Goal: Task Accomplishment & Management: Manage account settings

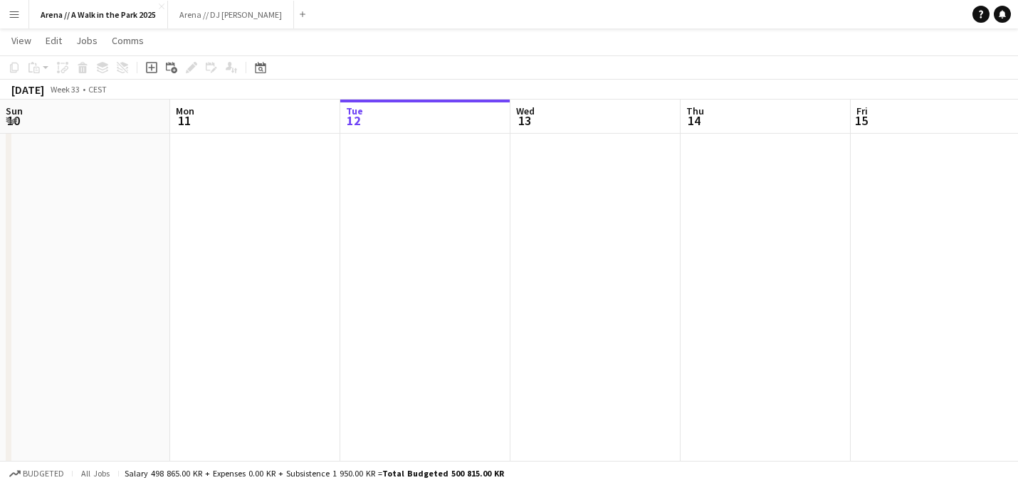
scroll to position [0, 541]
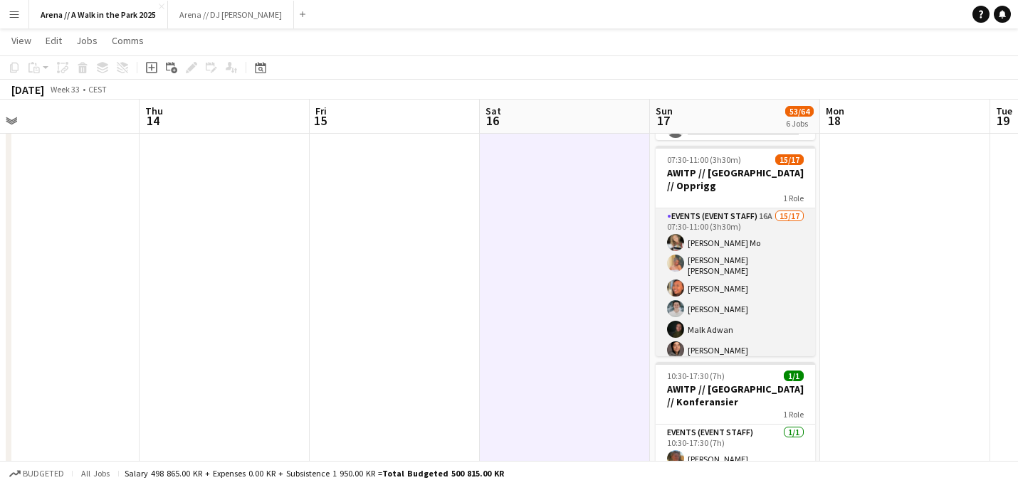
click at [749, 250] on app-card-role "Events (Event Staff) 16A 15/17 07:30-11:00 (3h30m) [PERSON_NAME] Mo [PERSON_NAM…" at bounding box center [734, 404] width 159 height 391
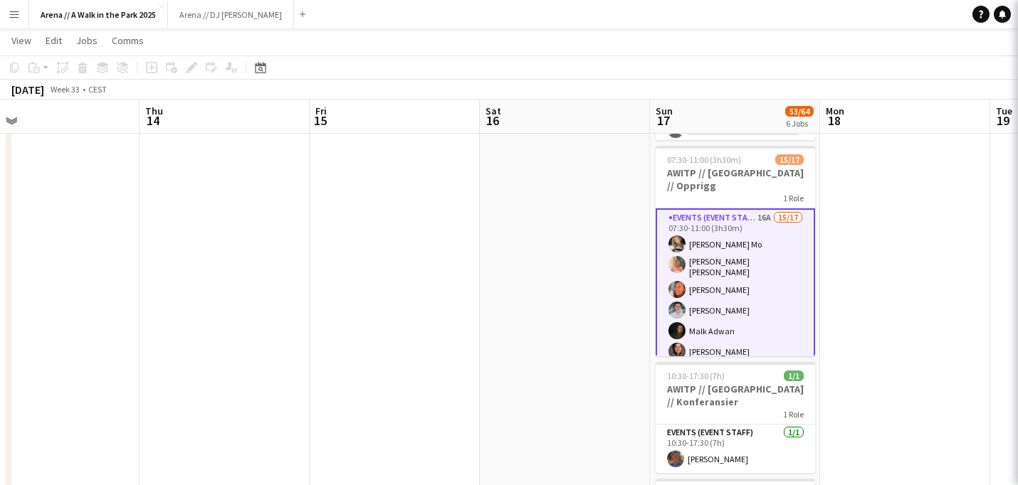
scroll to position [0, 542]
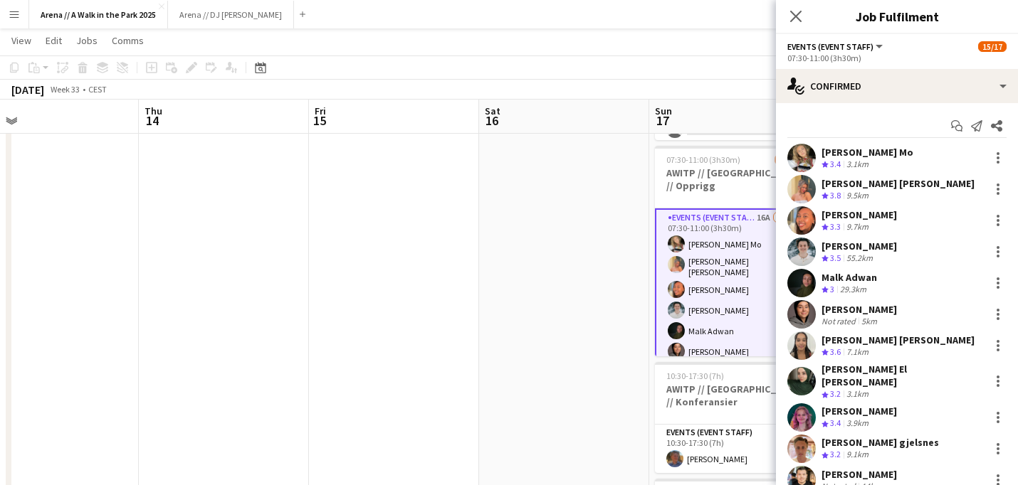
click at [857, 159] on div "3.1km" at bounding box center [857, 165] width 28 height 12
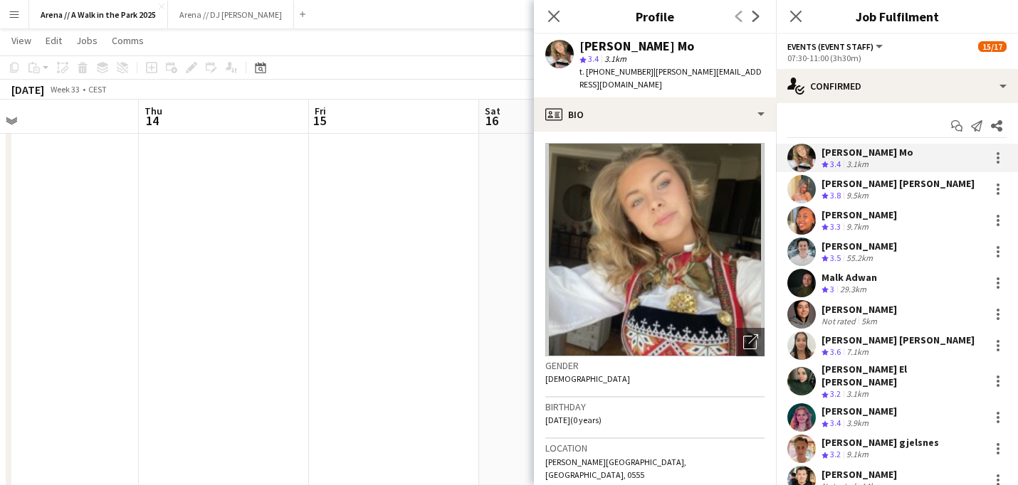
click at [883, 187] on div "[PERSON_NAME] [PERSON_NAME]" at bounding box center [897, 183] width 153 height 13
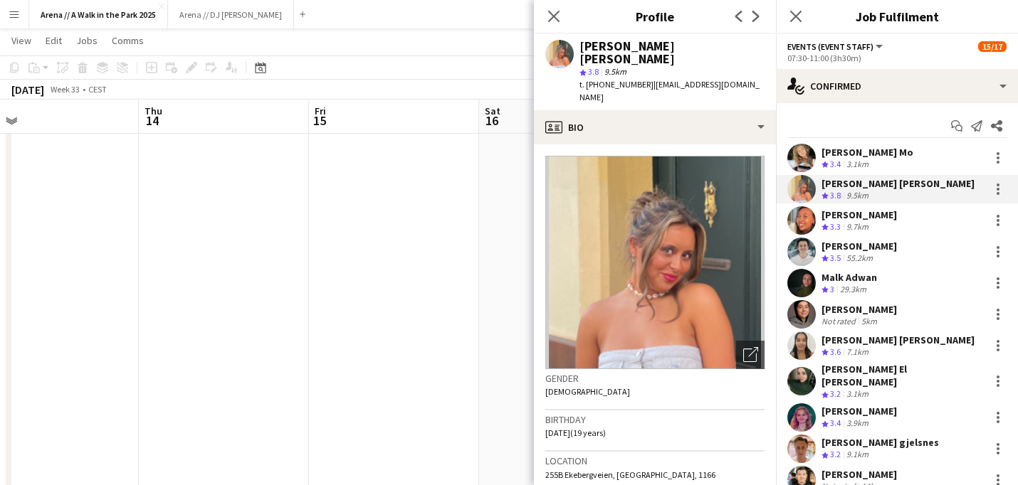
click at [870, 213] on div "[PERSON_NAME]" at bounding box center [858, 215] width 75 height 13
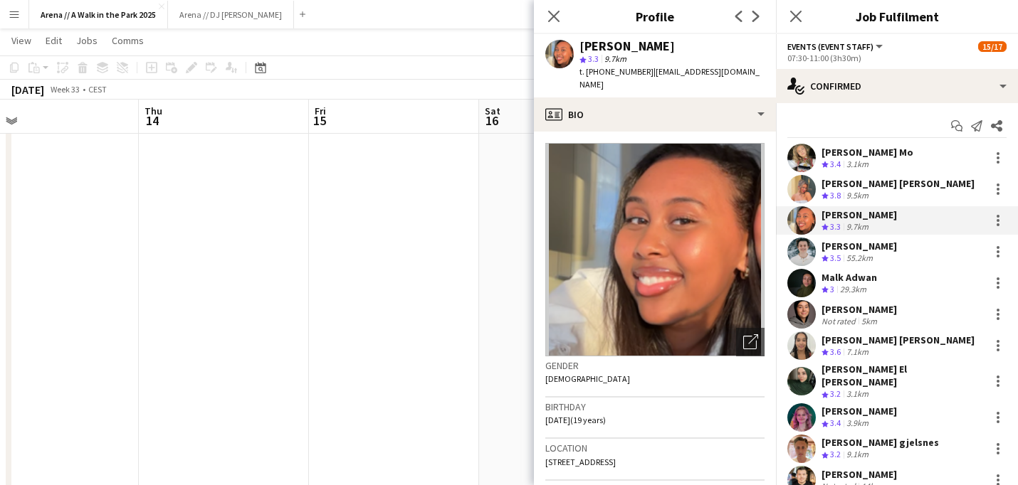
click at [869, 243] on div "[PERSON_NAME]" at bounding box center [858, 246] width 75 height 13
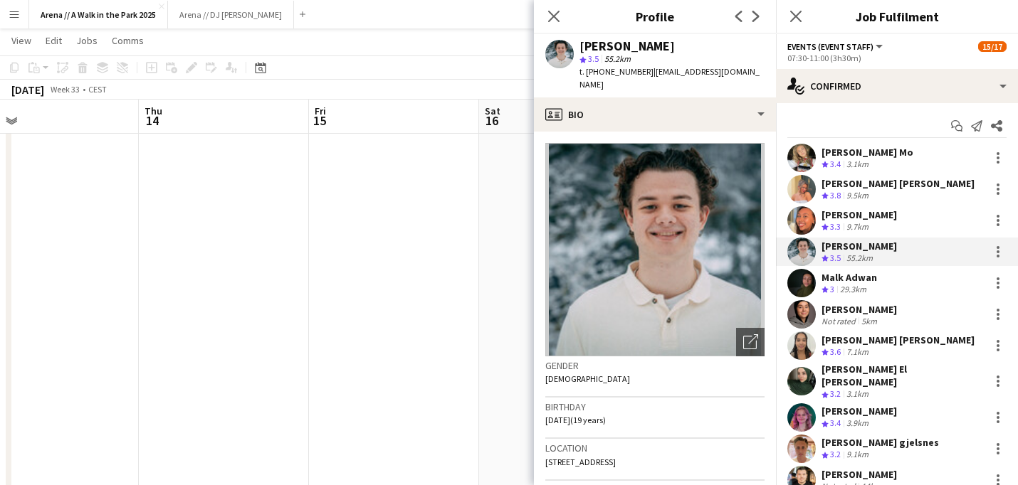
click at [864, 280] on div "Malk Adwan" at bounding box center [849, 277] width 56 height 13
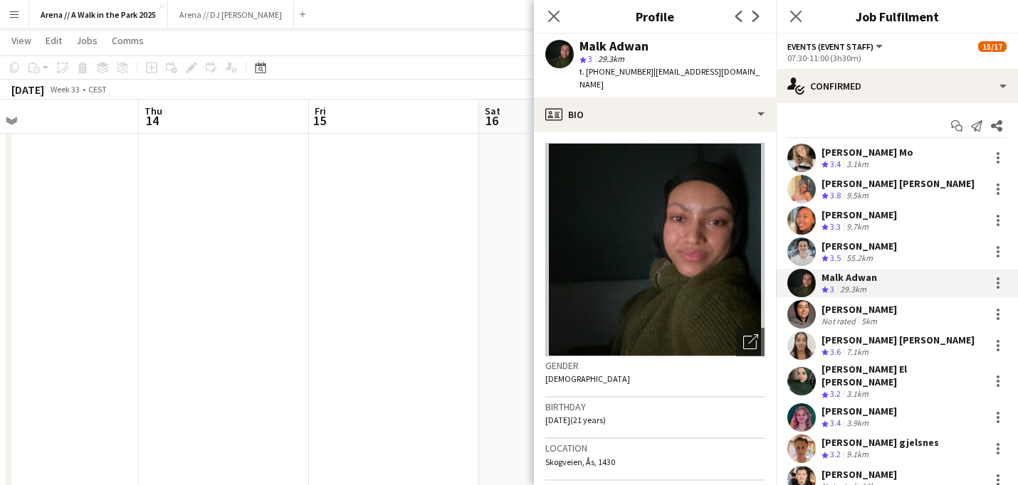
click at [858, 312] on div "[PERSON_NAME]" at bounding box center [858, 309] width 75 height 13
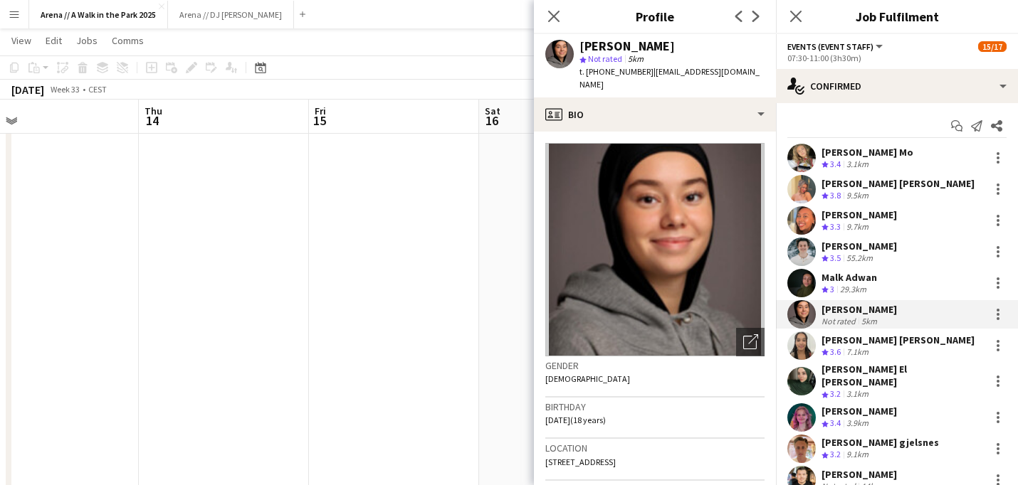
click at [860, 342] on div "[PERSON_NAME] [PERSON_NAME]" at bounding box center [897, 340] width 153 height 13
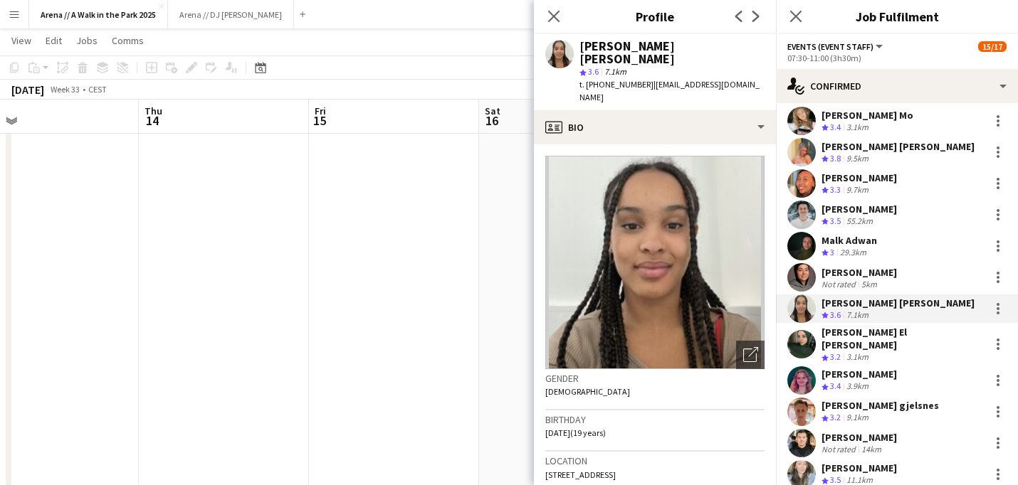
scroll to position [70, 0]
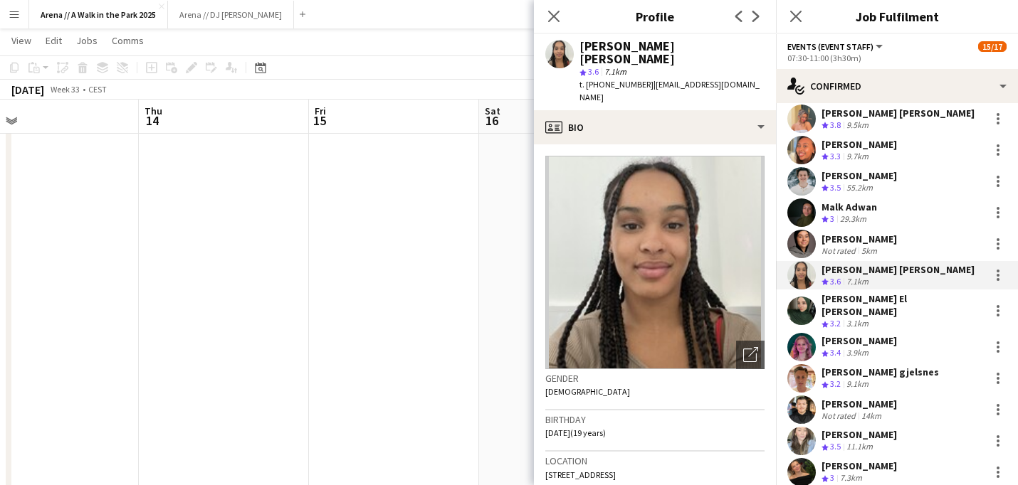
click at [854, 302] on div "[PERSON_NAME] El [PERSON_NAME]" at bounding box center [902, 305] width 162 height 26
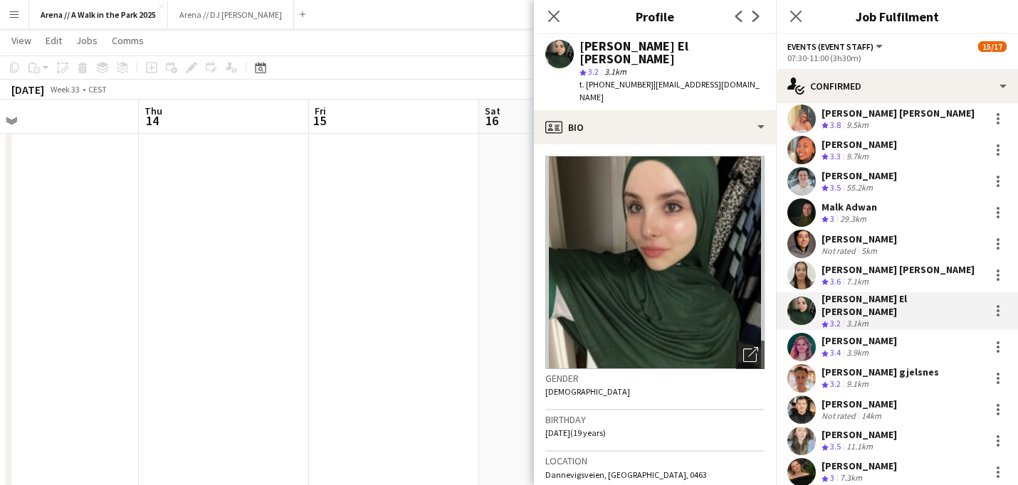
click at [860, 334] on div "[PERSON_NAME]" at bounding box center [858, 340] width 75 height 13
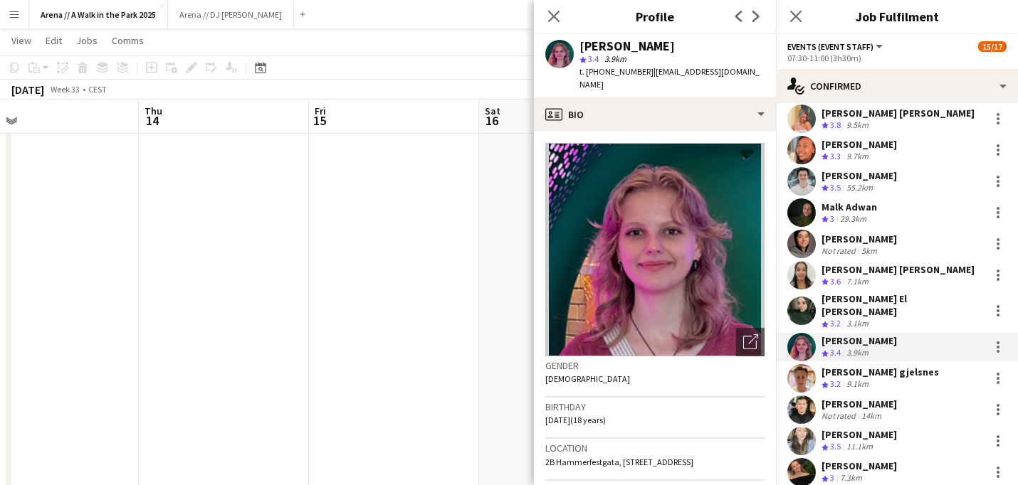
click at [860, 366] on div "[PERSON_NAME] gjelsnes" at bounding box center [879, 372] width 117 height 13
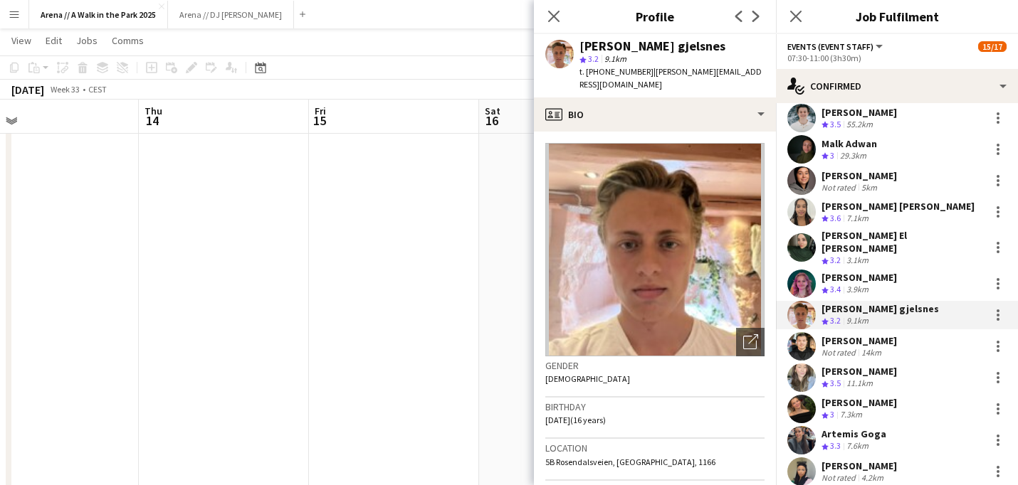
scroll to position [135, 0]
click at [864, 334] on div "[PERSON_NAME]" at bounding box center [858, 340] width 75 height 13
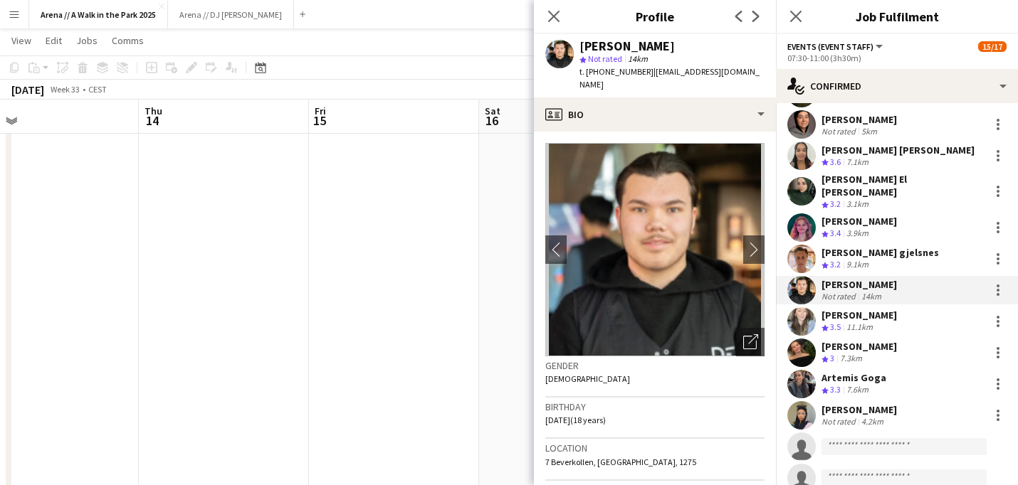
scroll to position [198, 0]
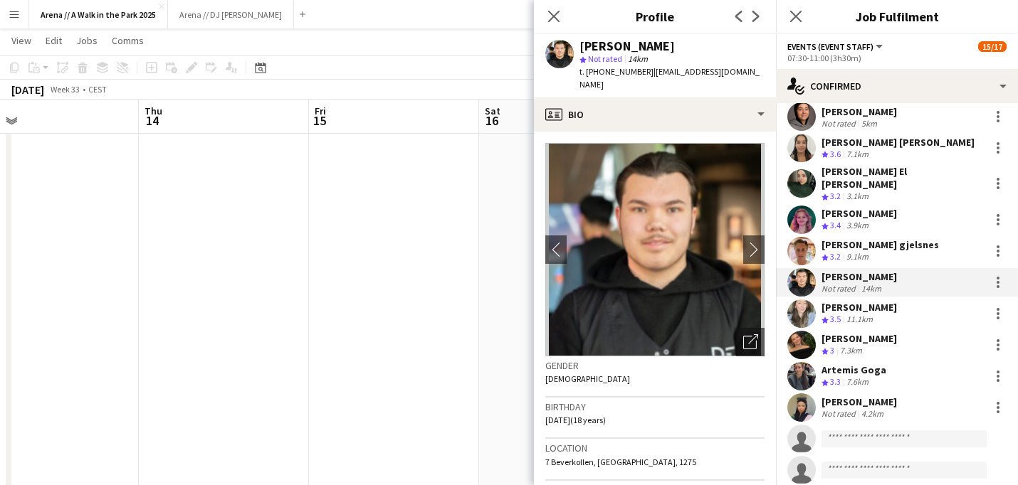
click at [871, 301] on div "[PERSON_NAME]" at bounding box center [858, 307] width 75 height 13
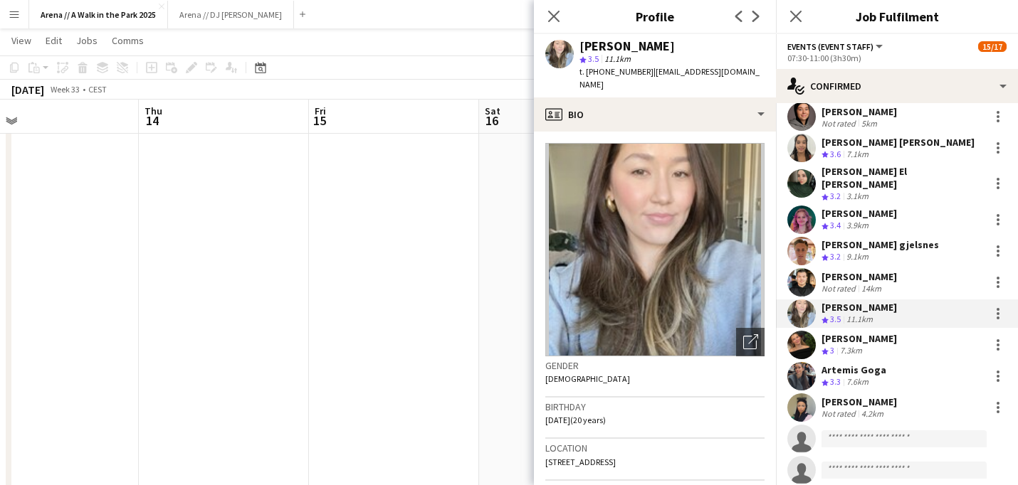
click at [875, 352] on div "[PERSON_NAME] Mo Crew rating 3.4 3.1[PERSON_NAME] [PERSON_NAME] [PERSON_NAME] C…" at bounding box center [897, 215] width 242 height 539
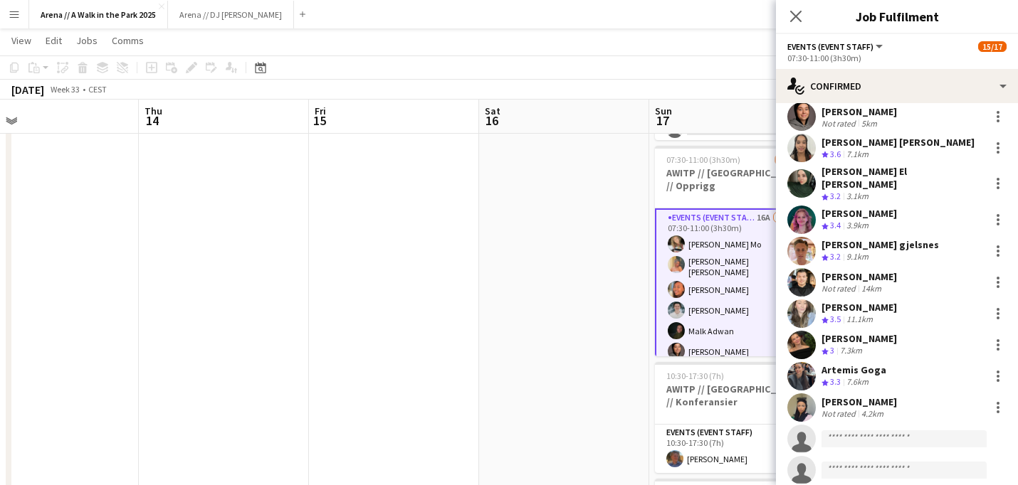
click at [868, 345] on div "Crew rating 3 7.3km" at bounding box center [858, 351] width 75 height 12
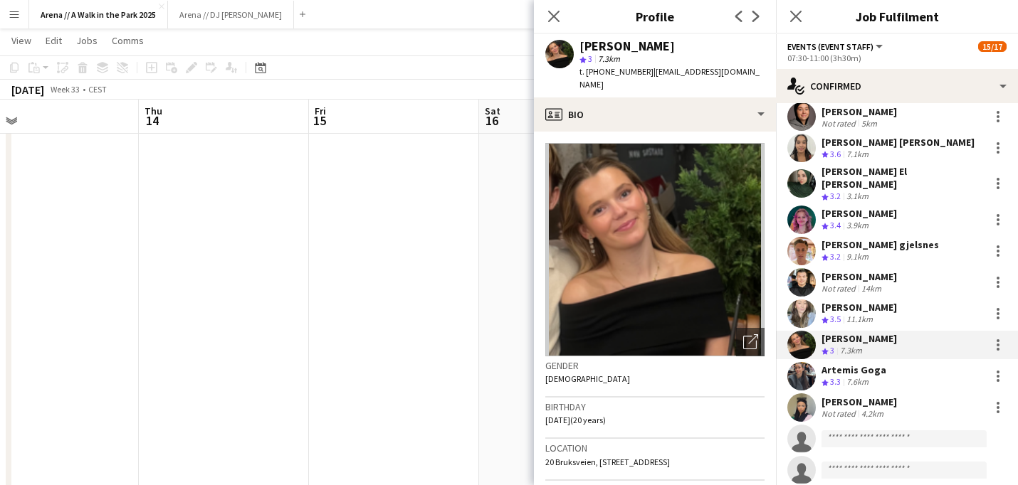
click at [858, 365] on div "Artemis Goga" at bounding box center [853, 370] width 65 height 13
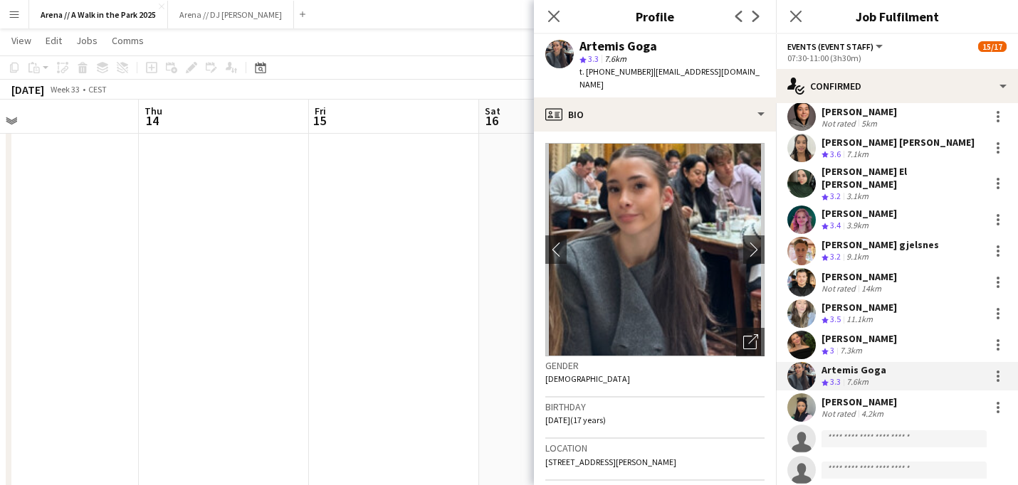
click at [857, 398] on div "[PERSON_NAME]" at bounding box center [858, 402] width 75 height 13
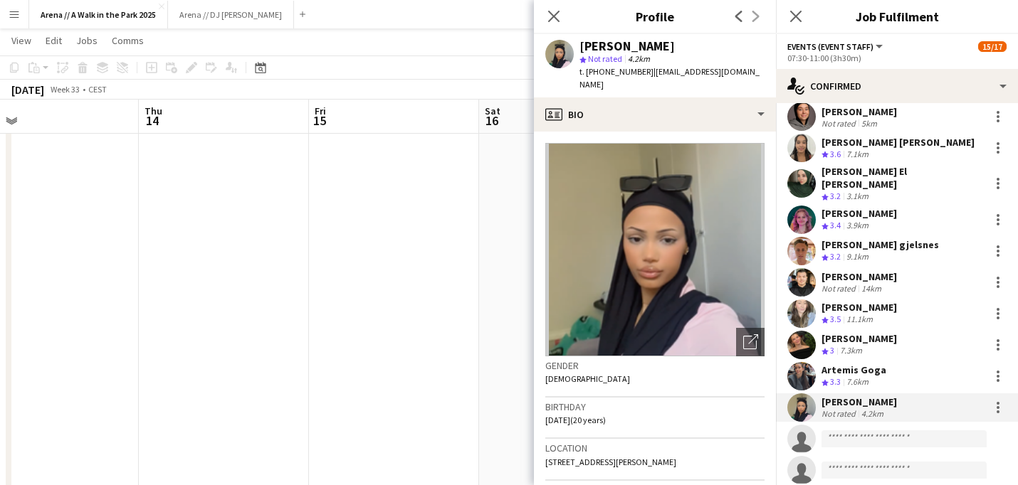
scroll to position [229, 0]
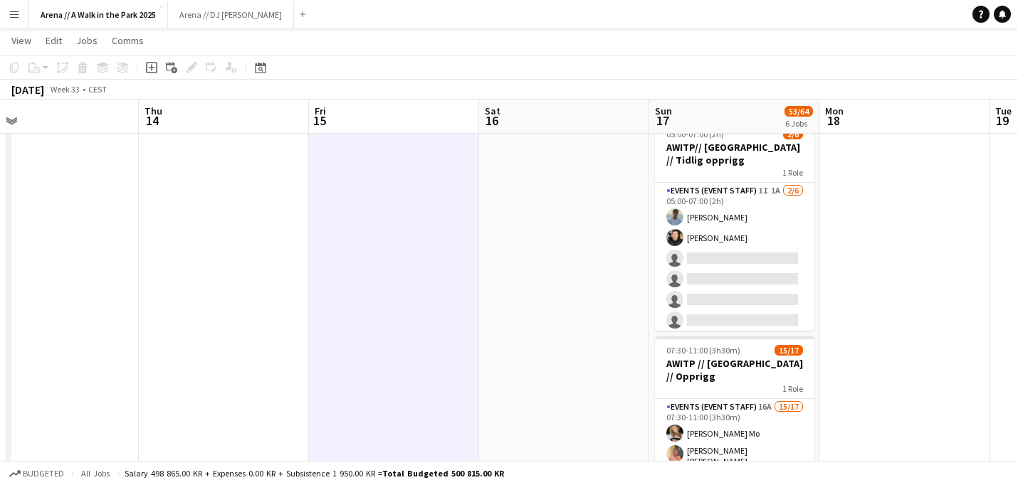
scroll to position [0, 0]
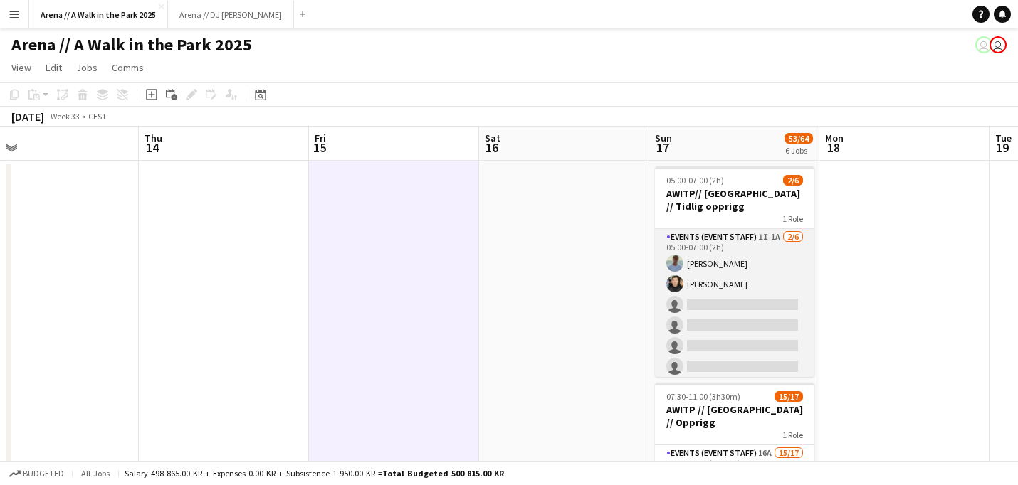
click at [702, 237] on app-card-role "Events (Event Staff) 1I 1A [DATE] 05:00-07:00 (2h) [PERSON_NAME] [PERSON_NAME] …" at bounding box center [734, 305] width 159 height 152
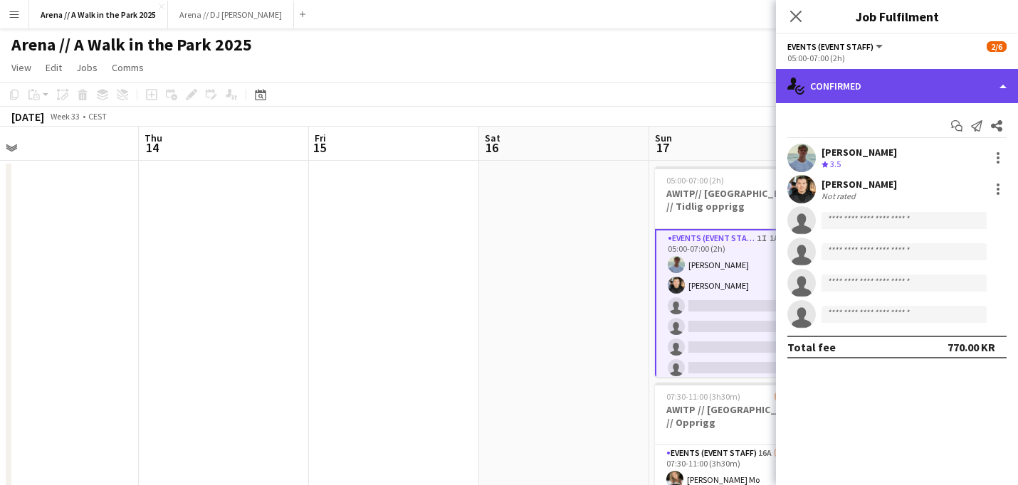
click at [937, 84] on div "single-neutral-actions-check-2 Confirmed" at bounding box center [897, 86] width 242 height 34
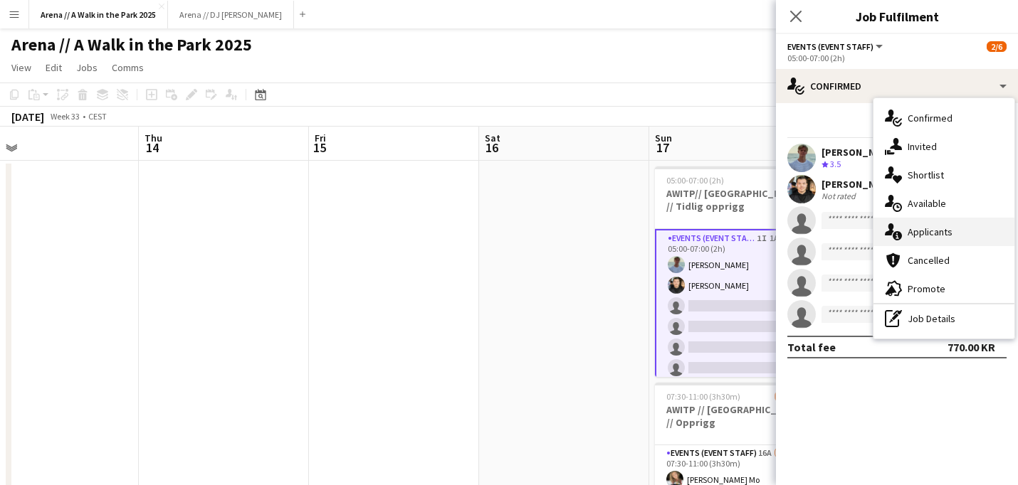
click at [940, 233] on div "single-neutral-actions-information Applicants" at bounding box center [943, 232] width 141 height 28
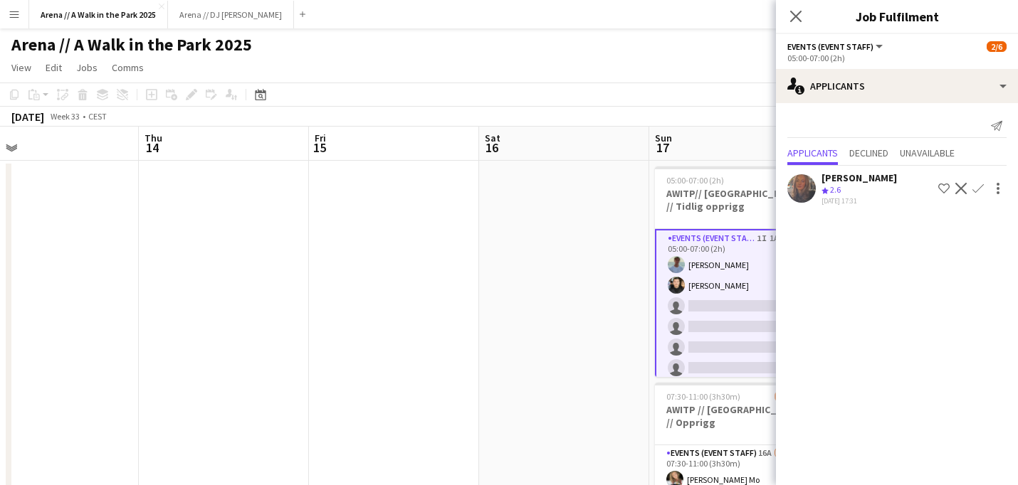
click at [823, 196] on app-icon "Crew rating" at bounding box center [824, 191] width 7 height 11
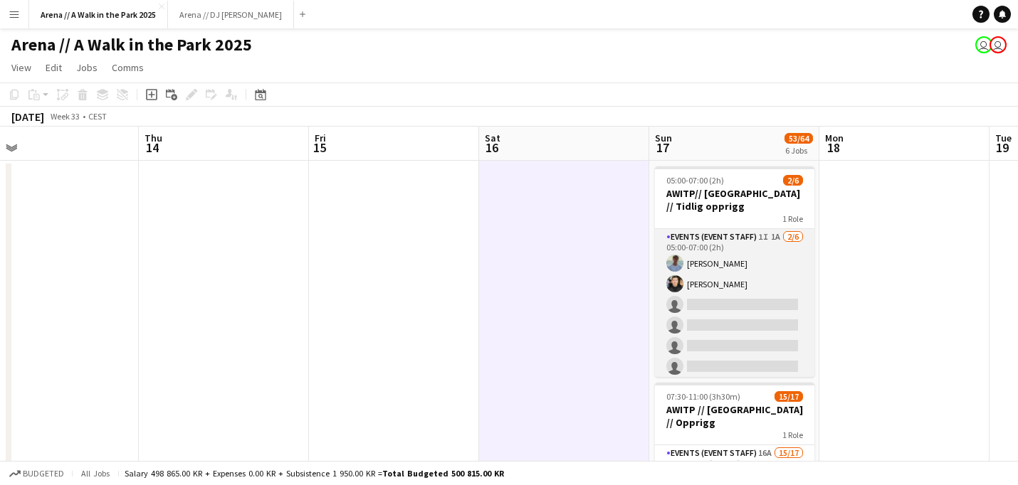
click at [730, 307] on app-card-role "Events (Event Staff) 1I 1A [DATE] 05:00-07:00 (2h) [PERSON_NAME] [PERSON_NAME] …" at bounding box center [734, 305] width 159 height 152
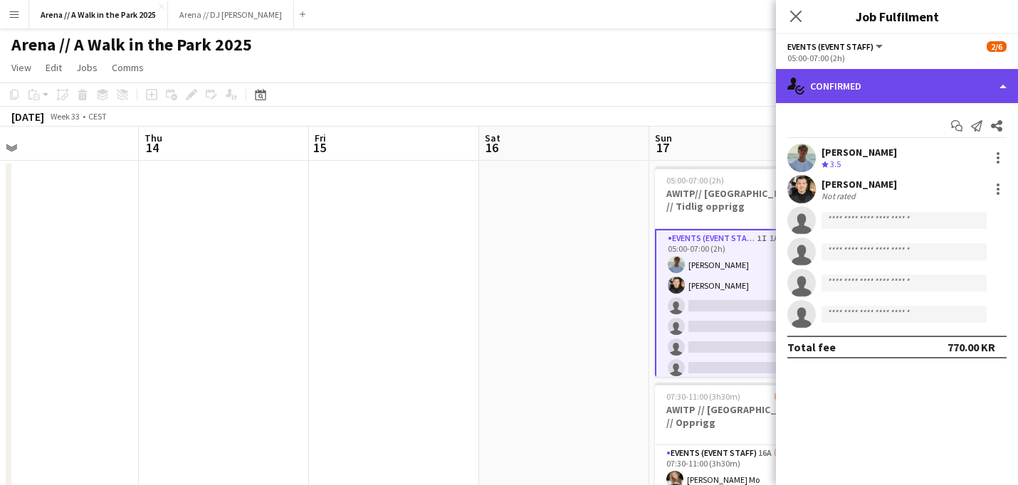
click at [856, 84] on div "single-neutral-actions-check-2 Confirmed" at bounding box center [897, 86] width 242 height 34
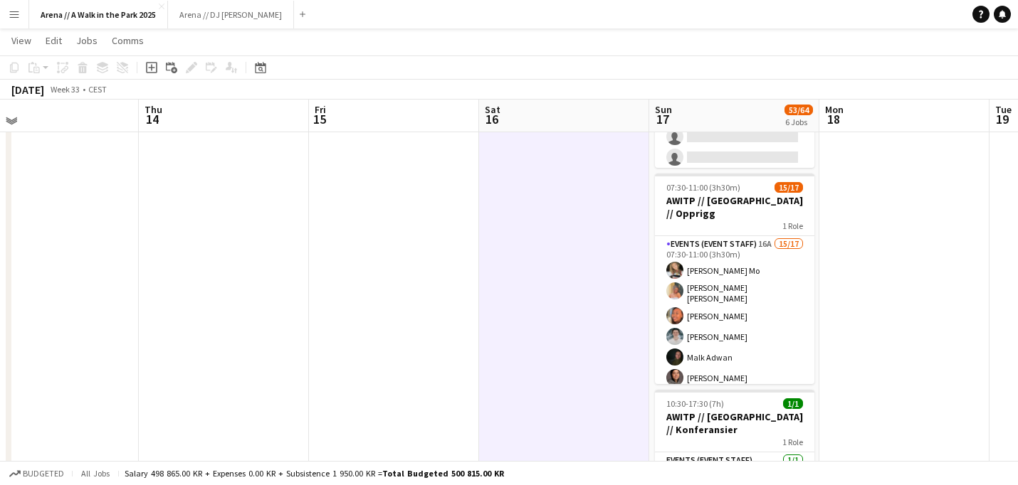
scroll to position [215, 0]
